Goal: Task Accomplishment & Management: Manage account settings

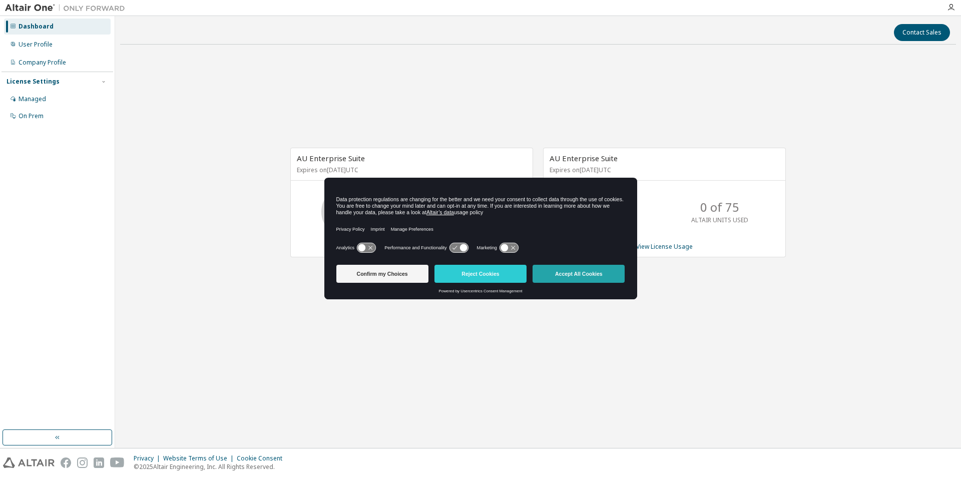
click at [561, 273] on button "Accept All Cookies" at bounding box center [579, 274] width 92 height 18
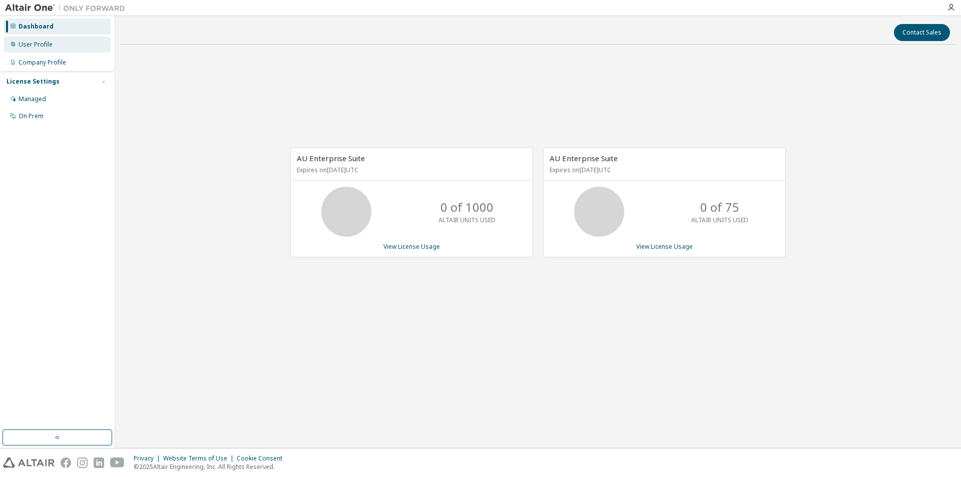
click at [83, 47] on div "User Profile" at bounding box center [57, 45] width 107 height 16
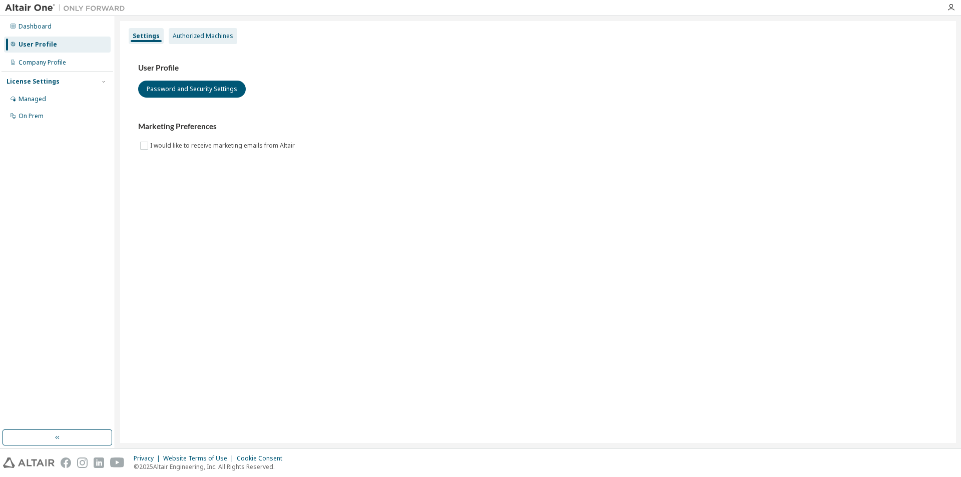
click at [214, 40] on div "Authorized Machines" at bounding box center [203, 36] width 61 height 8
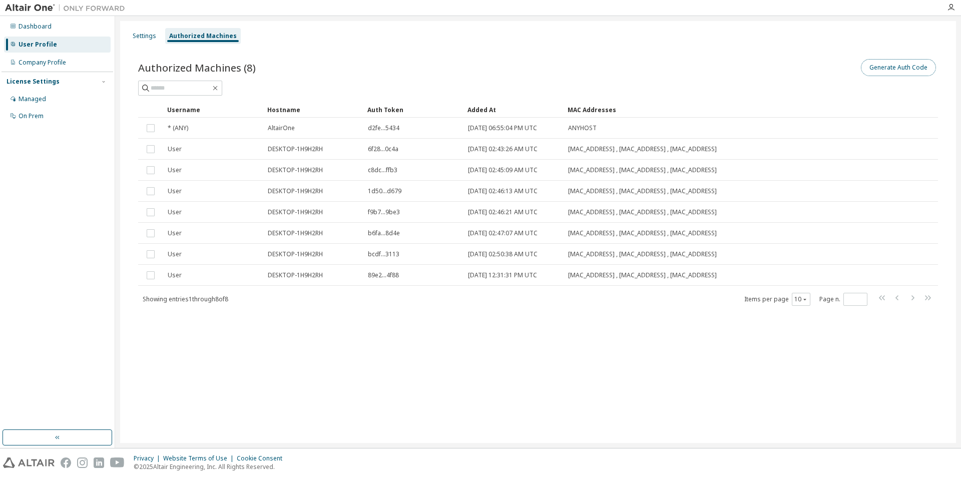
click at [922, 72] on button "Generate Auth Code" at bounding box center [898, 67] width 75 height 17
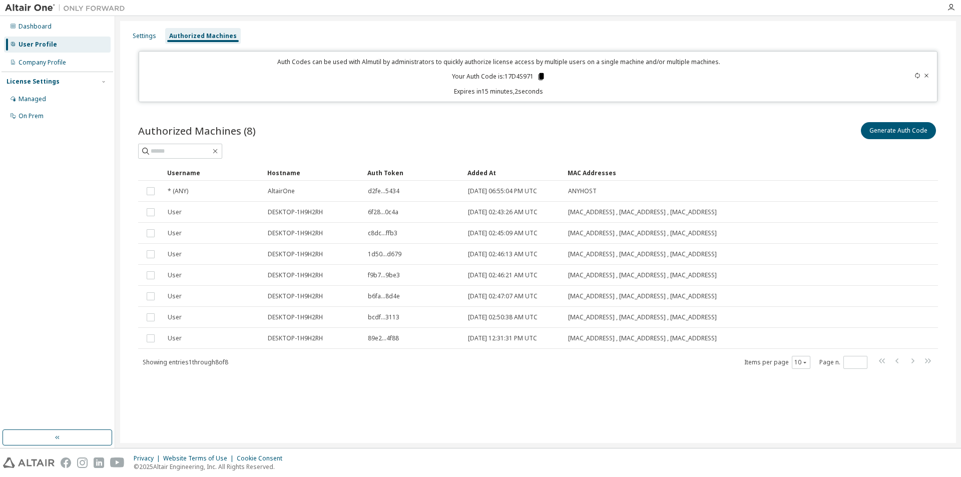
click at [543, 75] on icon at bounding box center [542, 76] width 6 height 7
click at [541, 77] on icon at bounding box center [542, 76] width 6 height 7
click at [543, 74] on icon at bounding box center [542, 76] width 6 height 7
